Goal: Communication & Community: Answer question/provide support

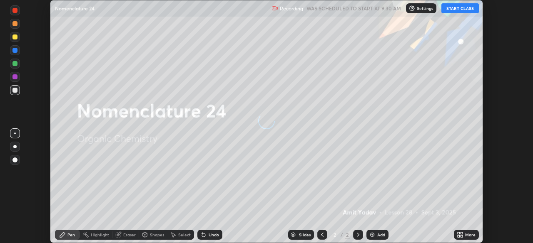
scroll to position [243, 533]
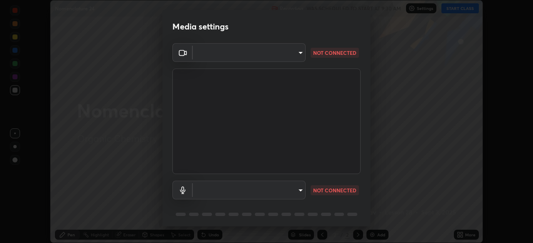
type input "d3ce21bb3aaa0c80b339f1660b24add1249908c1c57f290a2365818ff3158eaa"
click at [301, 191] on body "Erase all Nomenclature 24 Recording WAS SCHEDULED TO START AT 9:30 AM Settings …" at bounding box center [266, 121] width 533 height 243
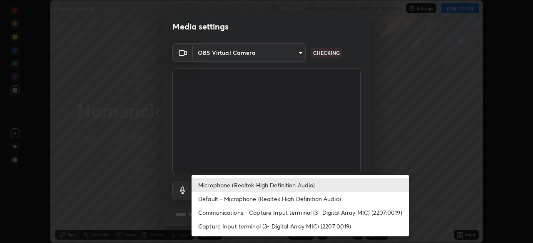
click at [259, 200] on li "Default - Microphone (Realtek High Definition Audio)" at bounding box center [299, 199] width 217 height 14
type input "default"
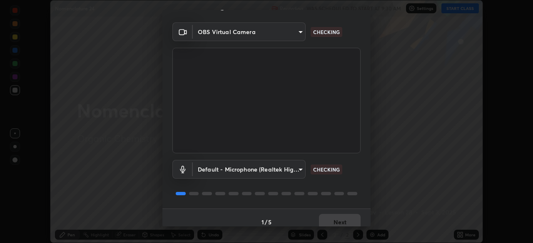
scroll to position [30, 0]
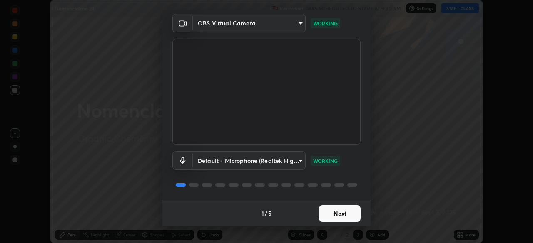
click at [338, 216] on button "Next" at bounding box center [340, 214] width 42 height 17
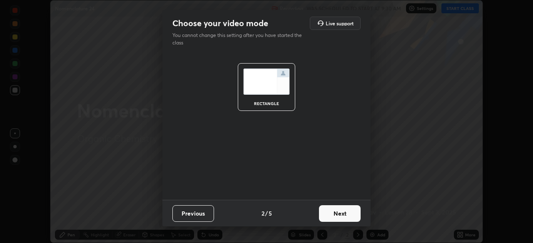
scroll to position [0, 0]
click at [340, 216] on button "Next" at bounding box center [340, 214] width 42 height 17
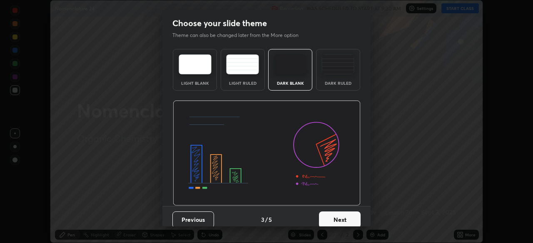
click at [339, 216] on button "Next" at bounding box center [340, 220] width 42 height 17
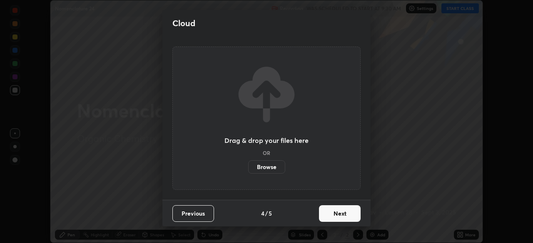
click at [338, 216] on button "Next" at bounding box center [340, 214] width 42 height 17
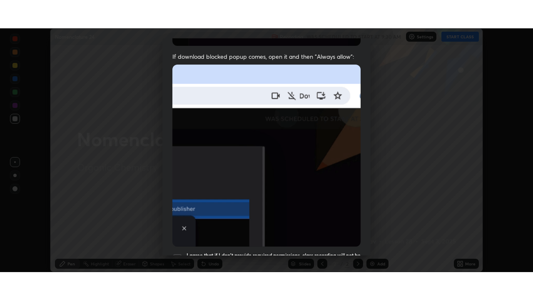
scroll to position [199, 0]
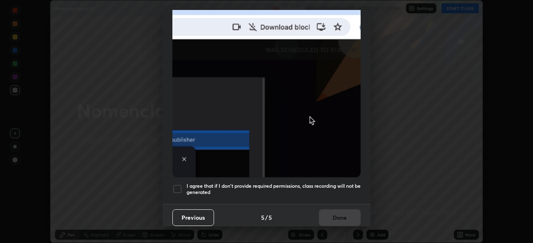
click at [177, 189] on div at bounding box center [177, 189] width 10 height 10
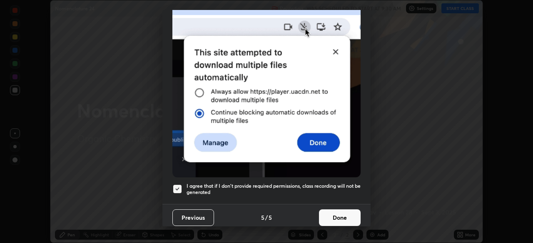
click at [331, 217] on button "Done" at bounding box center [340, 218] width 42 height 17
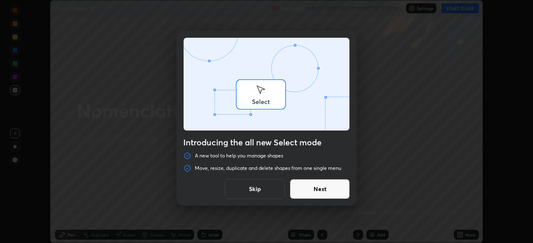
click at [457, 235] on div "Introducing the all new Select mode A new tool to help you manage shapes Move, …" at bounding box center [266, 121] width 533 height 243
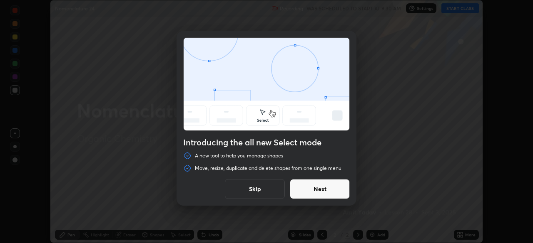
click at [270, 193] on button "Skip" at bounding box center [255, 189] width 60 height 20
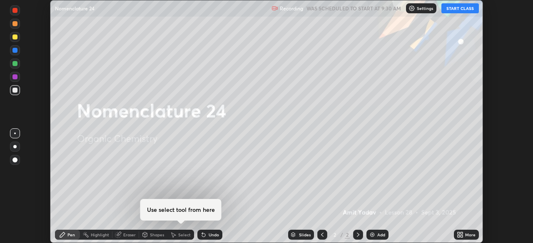
click at [459, 236] on icon at bounding box center [458, 236] width 2 height 2
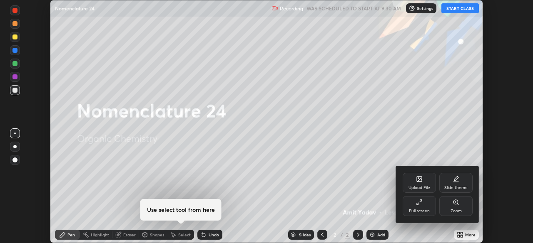
click at [416, 215] on div "Full screen" at bounding box center [418, 206] width 33 height 20
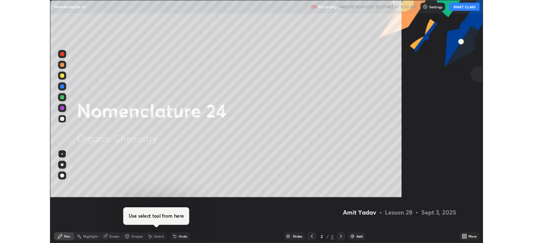
scroll to position [300, 533]
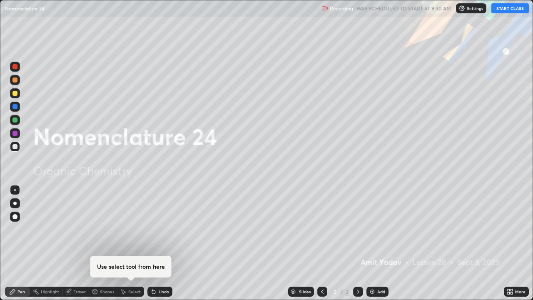
click at [505, 12] on button "START CLASS" at bounding box center [509, 8] width 37 height 10
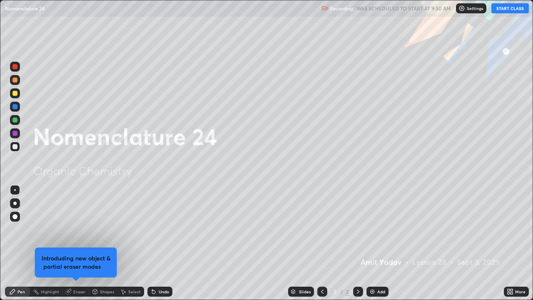
click at [379, 243] on div "Add" at bounding box center [381, 291] width 8 height 4
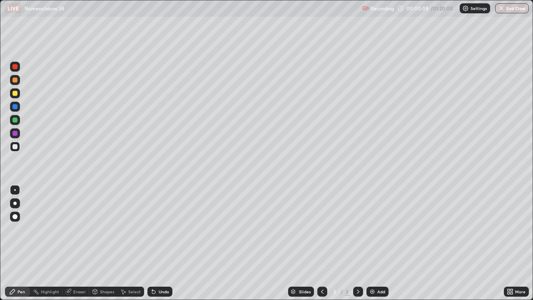
click at [21, 243] on div "Pen" at bounding box center [20, 291] width 7 height 4
click at [18, 148] on div at bounding box center [15, 146] width 10 height 10
click at [508, 243] on icon at bounding box center [508, 293] width 2 height 2
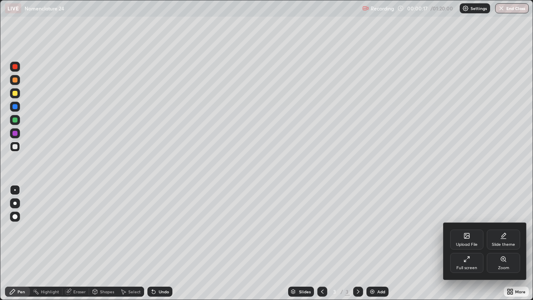
click at [463, 243] on div "Full screen" at bounding box center [466, 267] width 21 height 4
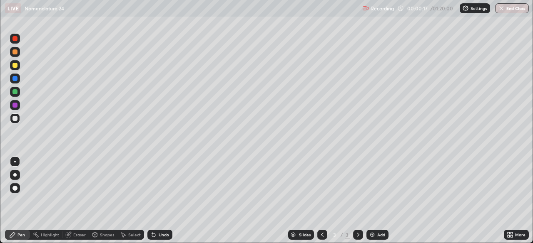
scroll to position [41362, 41072]
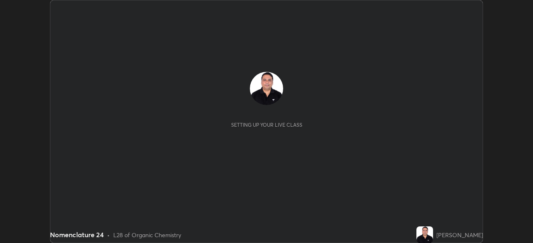
scroll to position [243, 533]
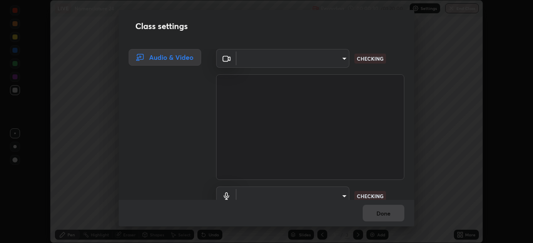
type input "7bc20ded6304f0b62f969d2bc60ae9be33be37df003718d50083cde07404b400"
click at [310, 195] on body "Erase all LIVE Nomenclature 24 Recording 00:00:32 / 01:20:00 Settings End Class…" at bounding box center [266, 121] width 533 height 243
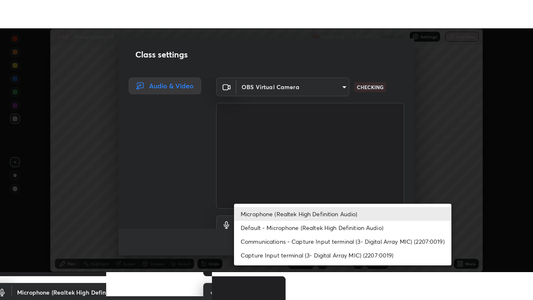
scroll to position [7, 0]
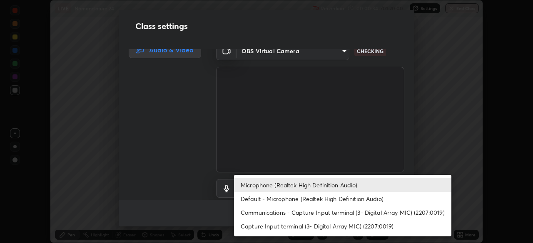
click at [297, 200] on li "Default - Microphone (Realtek High Definition Audio)" at bounding box center [342, 199] width 217 height 14
type input "default"
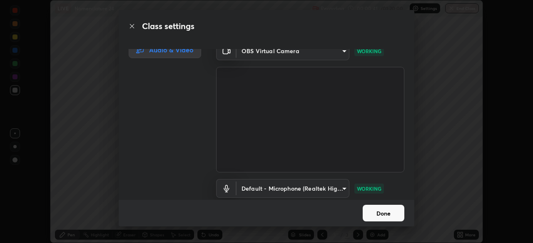
click at [369, 215] on button "Done" at bounding box center [383, 213] width 42 height 17
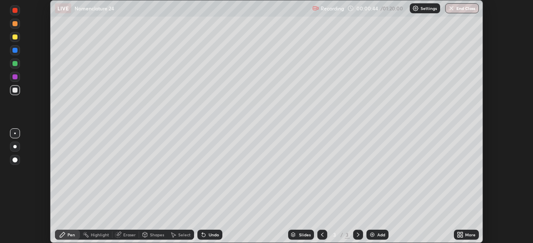
click at [458, 234] on icon at bounding box center [458, 234] width 2 height 2
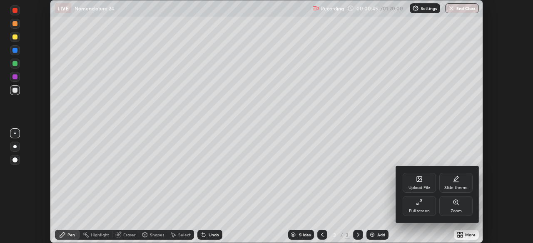
click at [420, 211] on div "Full screen" at bounding box center [419, 211] width 21 height 4
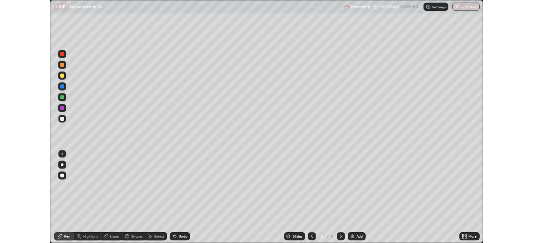
scroll to position [300, 533]
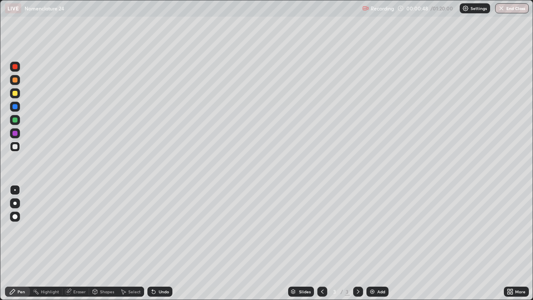
click at [17, 134] on div at bounding box center [14, 133] width 5 height 5
click at [17, 93] on div at bounding box center [14, 93] width 5 height 5
click at [159, 243] on div "Undo" at bounding box center [159, 291] width 25 height 10
click at [19, 150] on div at bounding box center [15, 146] width 10 height 10
click at [16, 96] on div at bounding box center [15, 93] width 10 height 10
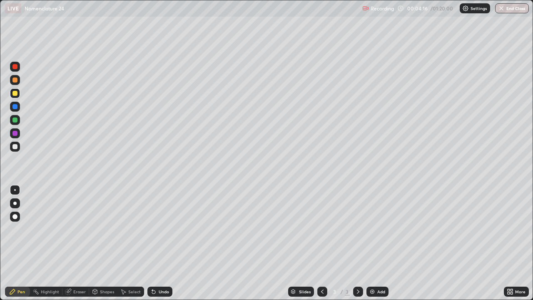
click at [18, 148] on div at bounding box center [15, 146] width 10 height 10
click at [17, 97] on div at bounding box center [15, 93] width 10 height 10
click at [369, 243] on img at bounding box center [372, 291] width 7 height 7
click at [161, 243] on div "Undo" at bounding box center [164, 291] width 10 height 4
click at [159, 243] on div "Undo" at bounding box center [164, 291] width 10 height 4
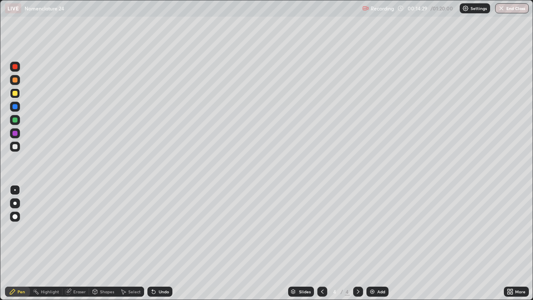
click at [161, 243] on div "Undo" at bounding box center [164, 291] width 10 height 4
click at [155, 243] on div "Undo" at bounding box center [159, 291] width 25 height 10
click at [16, 148] on div at bounding box center [14, 146] width 5 height 5
click at [13, 93] on div at bounding box center [14, 93] width 5 height 5
click at [369, 243] on img at bounding box center [372, 291] width 7 height 7
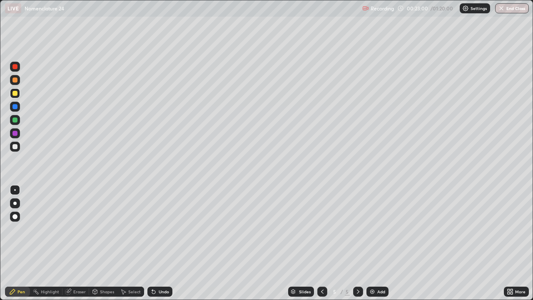
click at [16, 148] on div at bounding box center [14, 146] width 5 height 5
click at [16, 95] on div at bounding box center [14, 93] width 5 height 5
click at [18, 81] on div at bounding box center [15, 80] width 10 height 10
click at [17, 149] on div at bounding box center [15, 146] width 10 height 10
click at [130, 243] on div "Select" at bounding box center [134, 291] width 12 height 4
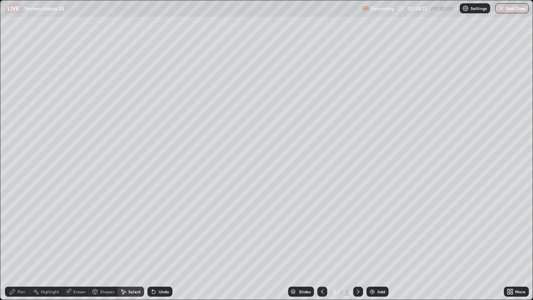
click at [159, 243] on div "Undo" at bounding box center [164, 291] width 10 height 4
click at [20, 243] on div "Pen" at bounding box center [20, 291] width 7 height 4
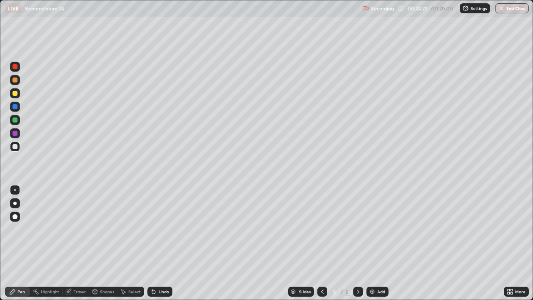
click at [15, 96] on div at bounding box center [15, 93] width 10 height 10
click at [161, 243] on div "Undo" at bounding box center [164, 291] width 10 height 4
click at [506, 243] on div "More" at bounding box center [515, 291] width 25 height 10
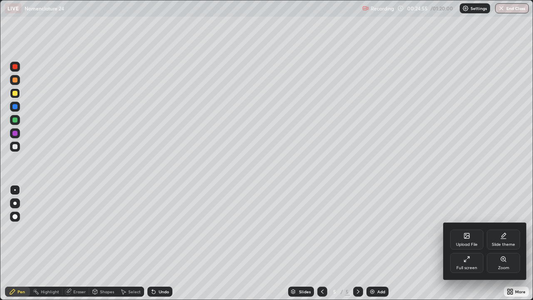
click at [467, 243] on div "Full screen" at bounding box center [466, 263] width 33 height 20
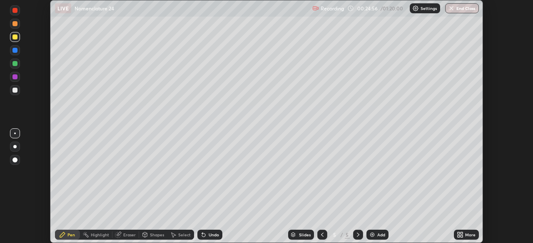
scroll to position [41362, 41072]
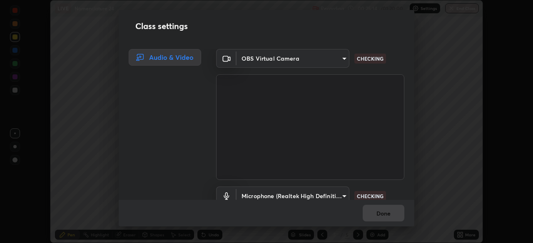
click at [243, 196] on body "Erase all LIVE Nomenclature 24 Recording 00:25:14 / 01:20:00 Settings End Class…" at bounding box center [266, 121] width 533 height 243
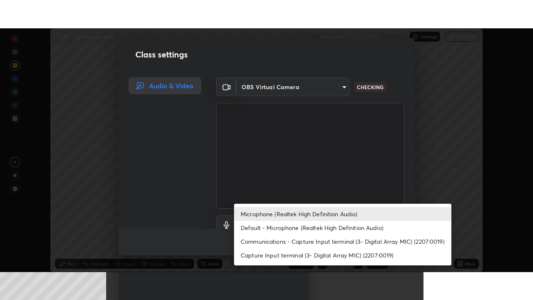
scroll to position [7, 0]
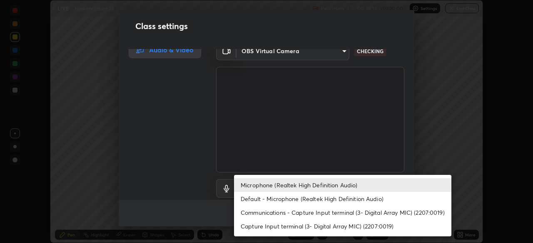
click at [245, 200] on li "Default - Microphone (Realtek High Definition Audio)" at bounding box center [342, 199] width 217 height 14
type input "default"
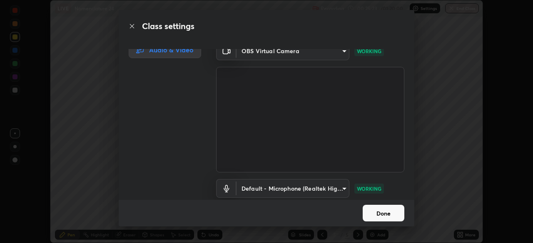
click at [373, 216] on button "Done" at bounding box center [383, 213] width 42 height 17
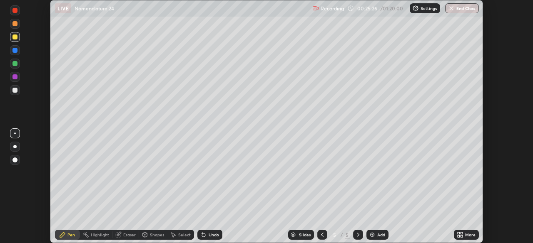
click at [458, 230] on div "More" at bounding box center [465, 235] width 25 height 10
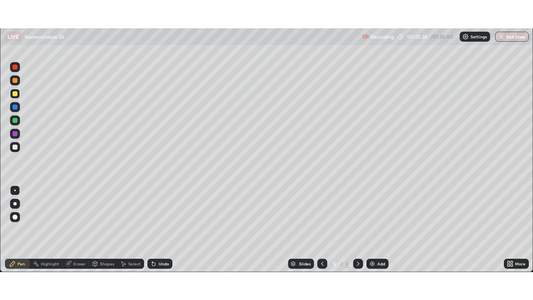
scroll to position [300, 533]
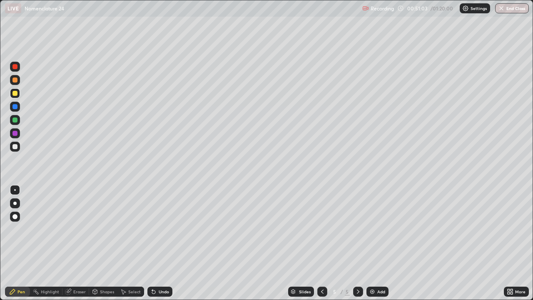
click at [373, 243] on img at bounding box center [372, 291] width 7 height 7
click at [15, 144] on div at bounding box center [14, 146] width 5 height 5
click at [178, 243] on div "Slides 6 / 6 Add" at bounding box center [337, 291] width 331 height 17
click at [253, 243] on div "Slides 6 / 6 Add" at bounding box center [337, 291] width 331 height 17
click at [15, 121] on div at bounding box center [14, 119] width 5 height 5
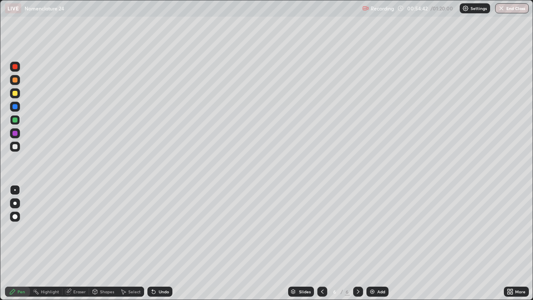
click at [161, 243] on div "Undo" at bounding box center [164, 291] width 10 height 4
click at [160, 243] on div "Undo" at bounding box center [164, 291] width 10 height 4
click at [161, 243] on div "Undo" at bounding box center [164, 291] width 10 height 4
click at [163, 243] on div "Undo" at bounding box center [164, 291] width 10 height 4
click at [372, 243] on img at bounding box center [372, 291] width 7 height 7
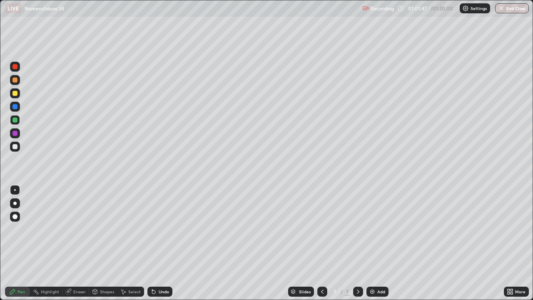
click at [16, 148] on div at bounding box center [14, 146] width 5 height 5
click at [321, 243] on icon at bounding box center [322, 291] width 7 height 7
click at [357, 243] on icon at bounding box center [357, 291] width 7 height 7
click at [16, 82] on div at bounding box center [15, 80] width 10 height 10
click at [15, 148] on div at bounding box center [14, 146] width 5 height 5
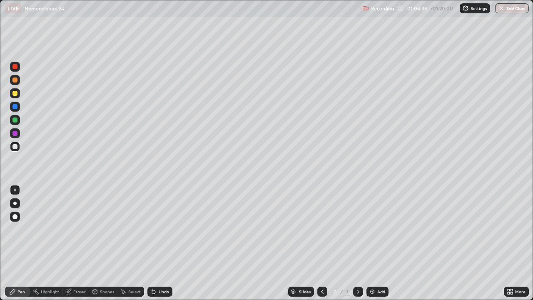
click at [15, 83] on div at bounding box center [15, 80] width 10 height 10
click at [16, 81] on div at bounding box center [14, 79] width 5 height 5
click at [369, 243] on img at bounding box center [372, 291] width 7 height 7
click at [160, 243] on div "Undo" at bounding box center [158, 291] width 28 height 17
click at [154, 243] on div "Undo" at bounding box center [158, 291] width 28 height 17
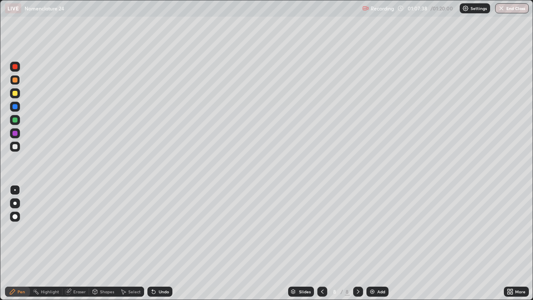
click at [14, 146] on div at bounding box center [14, 146] width 5 height 5
click at [16, 97] on div at bounding box center [15, 93] width 10 height 10
click at [16, 84] on div at bounding box center [15, 80] width 10 height 10
click at [18, 107] on div at bounding box center [15, 107] width 10 height 10
click at [17, 121] on div at bounding box center [14, 119] width 5 height 5
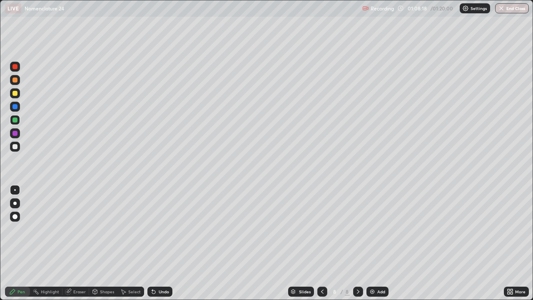
click at [16, 149] on div at bounding box center [15, 146] width 10 height 10
click at [14, 93] on div at bounding box center [14, 93] width 5 height 5
click at [14, 150] on div at bounding box center [15, 146] width 10 height 10
click at [15, 98] on div at bounding box center [15, 93] width 10 height 13
click at [159, 243] on div "Undo" at bounding box center [158, 291] width 28 height 17
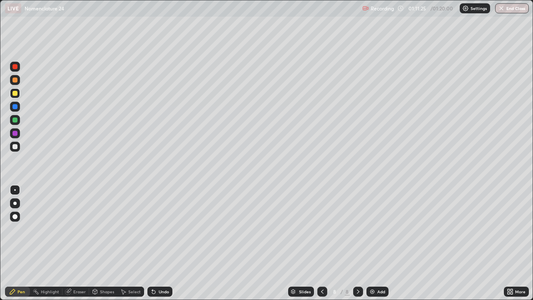
click at [15, 147] on div at bounding box center [14, 146] width 5 height 5
click at [13, 95] on div at bounding box center [14, 93] width 5 height 5
click at [507, 9] on button "End Class" at bounding box center [512, 8] width 33 height 10
click at [501, 12] on button "End Class" at bounding box center [512, 8] width 33 height 10
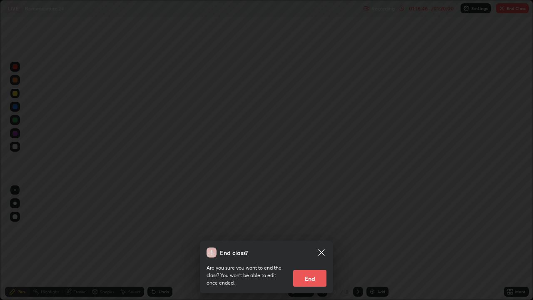
click at [501, 10] on div "End class? Are you sure you want to end the class? You won’t be able to edit on…" at bounding box center [266, 150] width 533 height 300
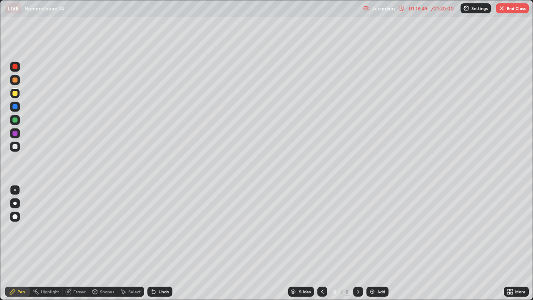
click at [502, 12] on button "End Class" at bounding box center [512, 8] width 33 height 10
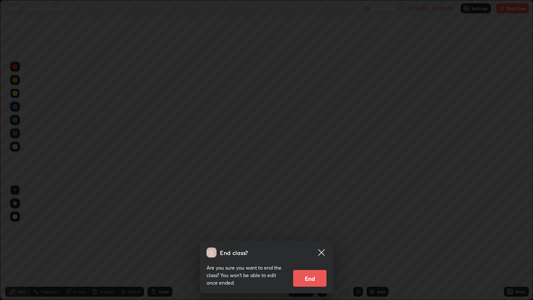
click at [306, 243] on button "End" at bounding box center [309, 278] width 33 height 17
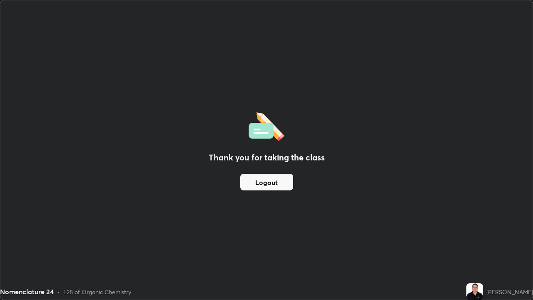
click at [260, 182] on button "Logout" at bounding box center [266, 181] width 53 height 17
